Goal: Check status: Check status

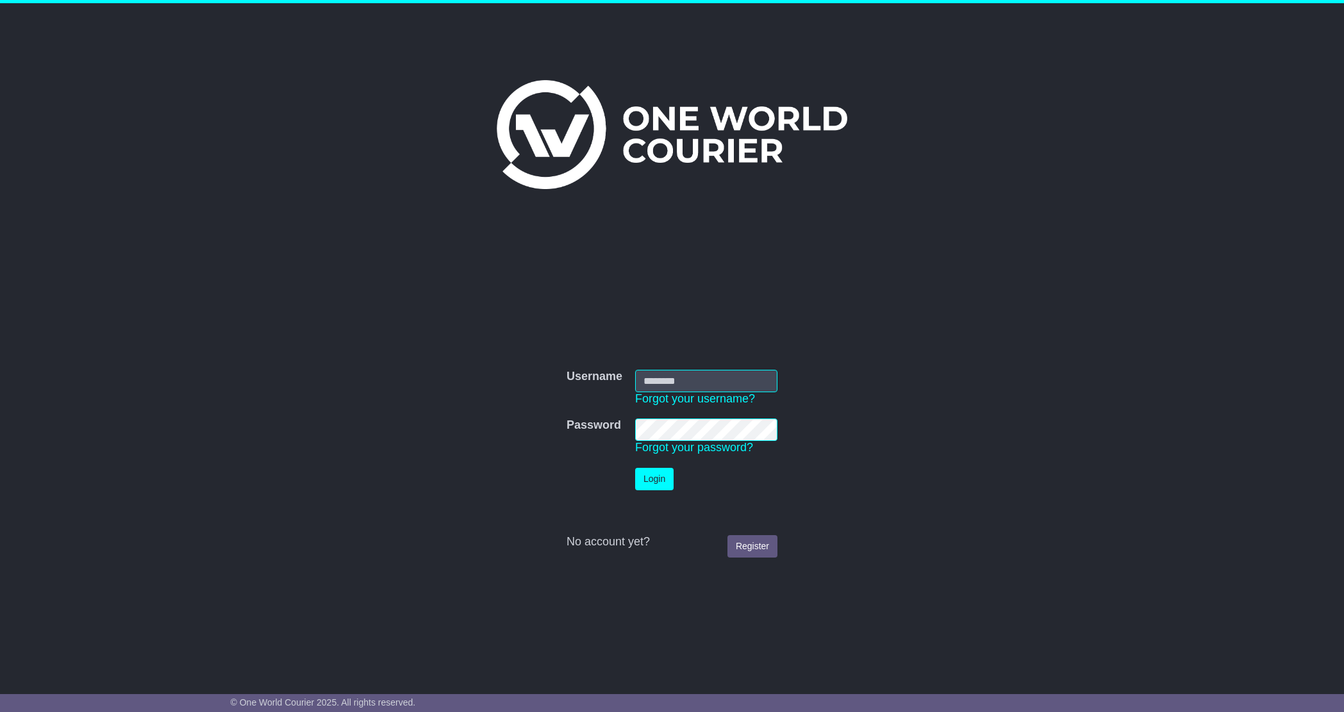
type input "**********"
click at [652, 462] on td "Login" at bounding box center [706, 479] width 155 height 35
click at [652, 472] on button "Login" at bounding box center [654, 479] width 38 height 22
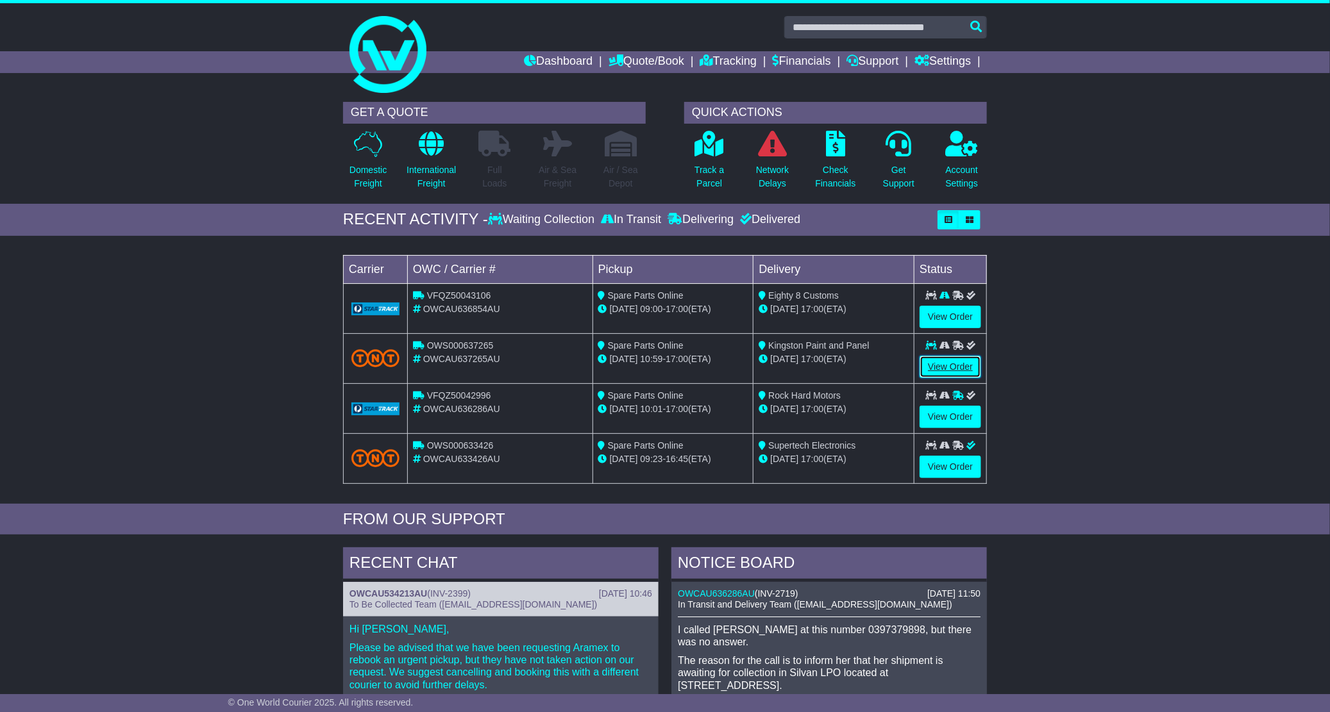
click at [943, 366] on link "View Order" at bounding box center [950, 367] width 62 height 22
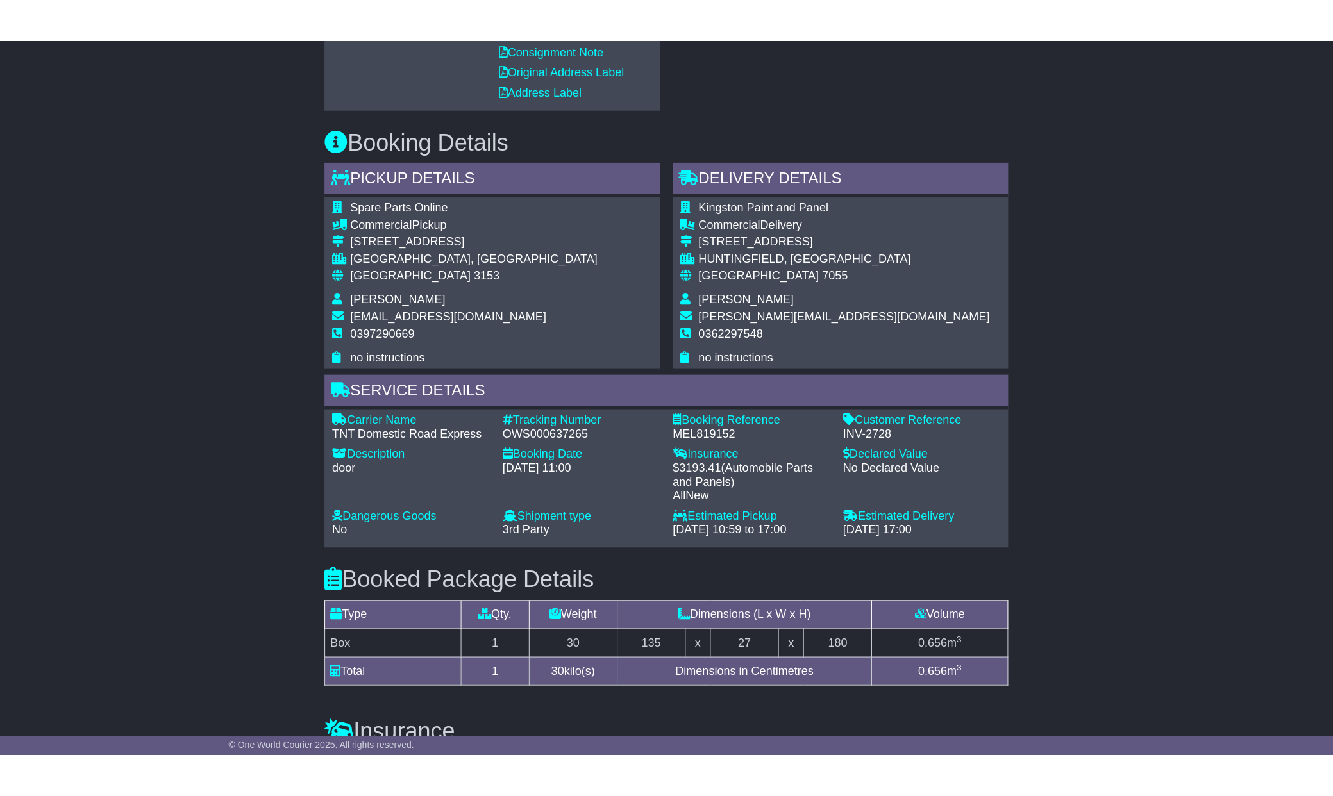
scroll to position [769, 0]
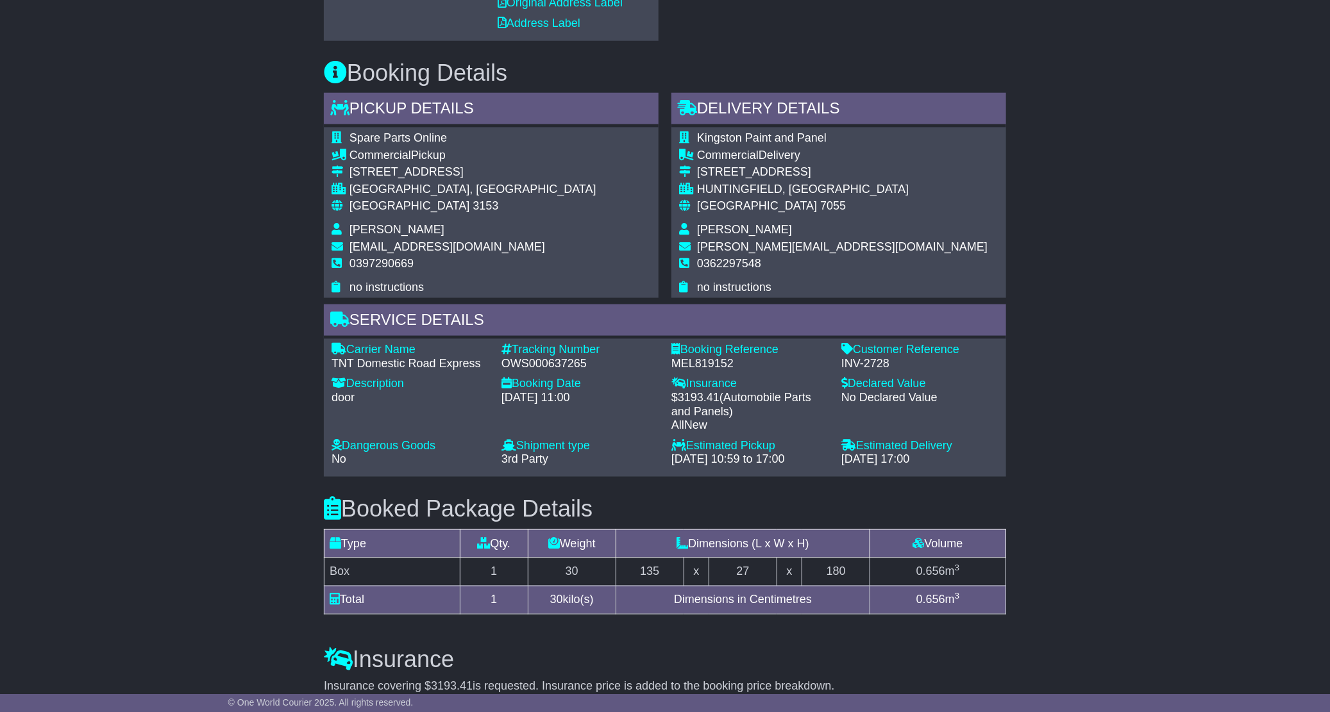
click at [1135, 170] on div "Email Download Tracking Pricing Insurance" at bounding box center [665, 265] width 1330 height 1618
click at [1210, 185] on div "Email Download Tracking Pricing Insurance" at bounding box center [665, 265] width 1330 height 1618
